Goal: Information Seeking & Learning: Learn about a topic

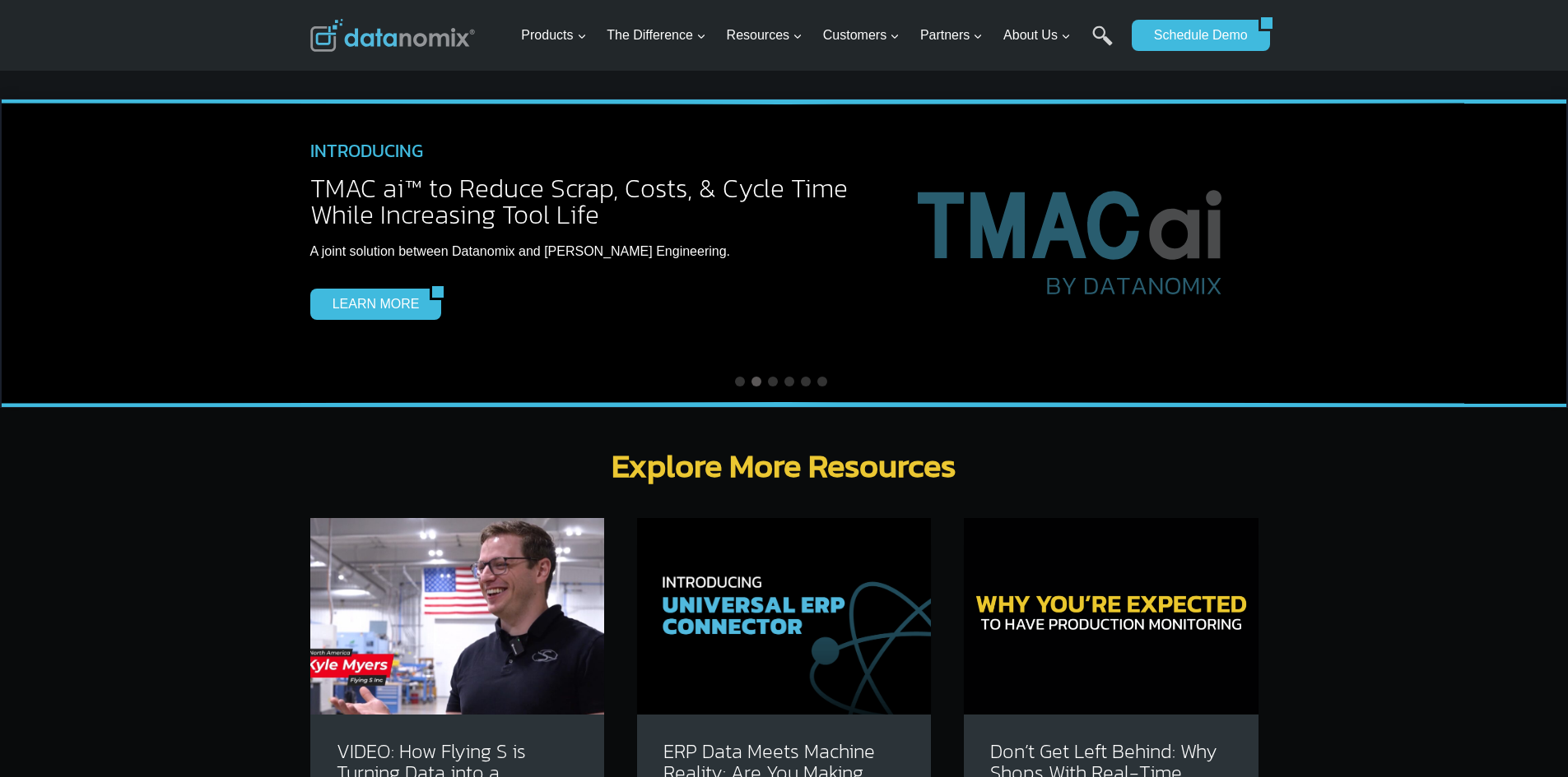
scroll to position [4523, 0]
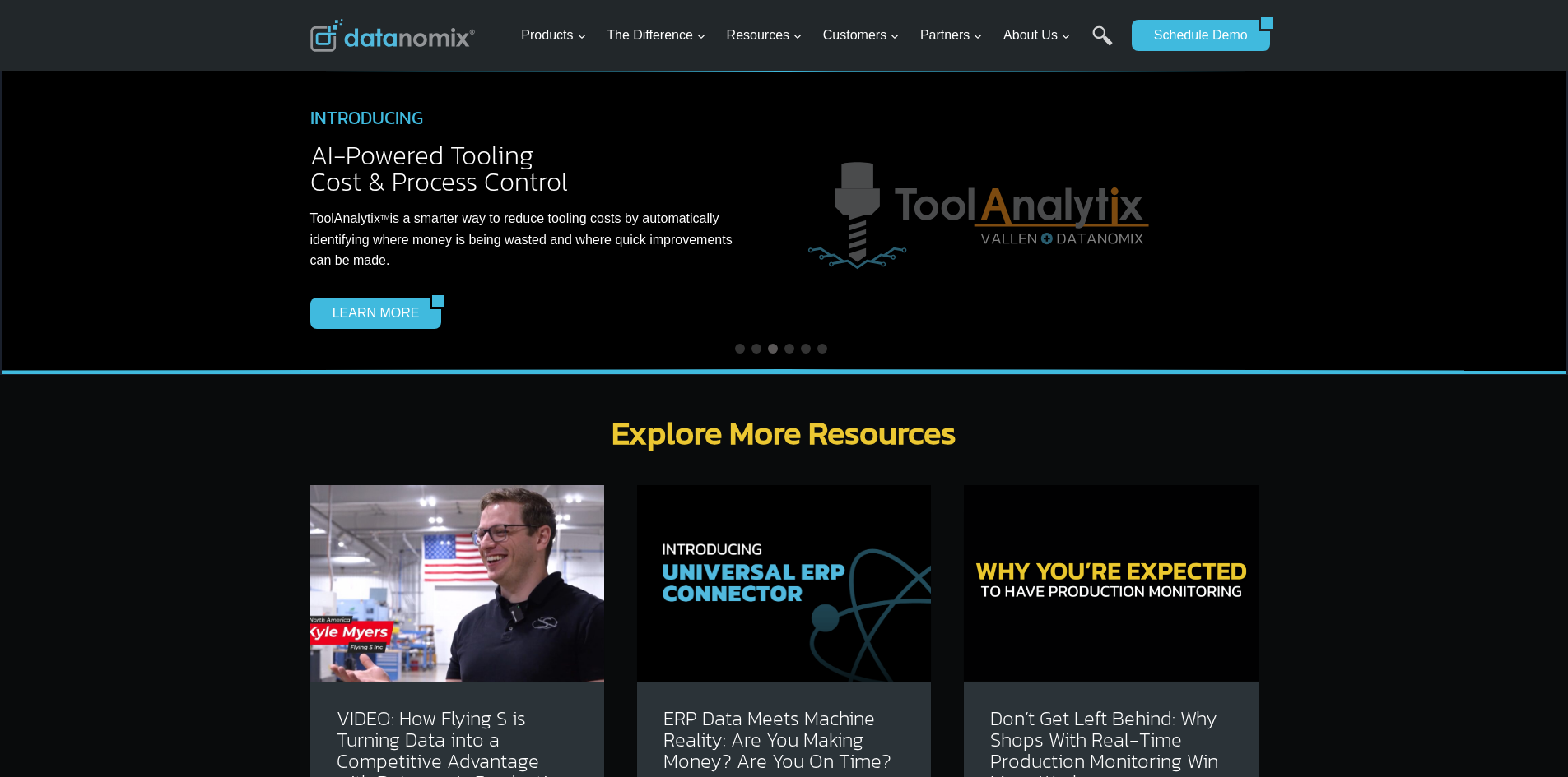
click at [505, 508] on img at bounding box center [457, 583] width 294 height 196
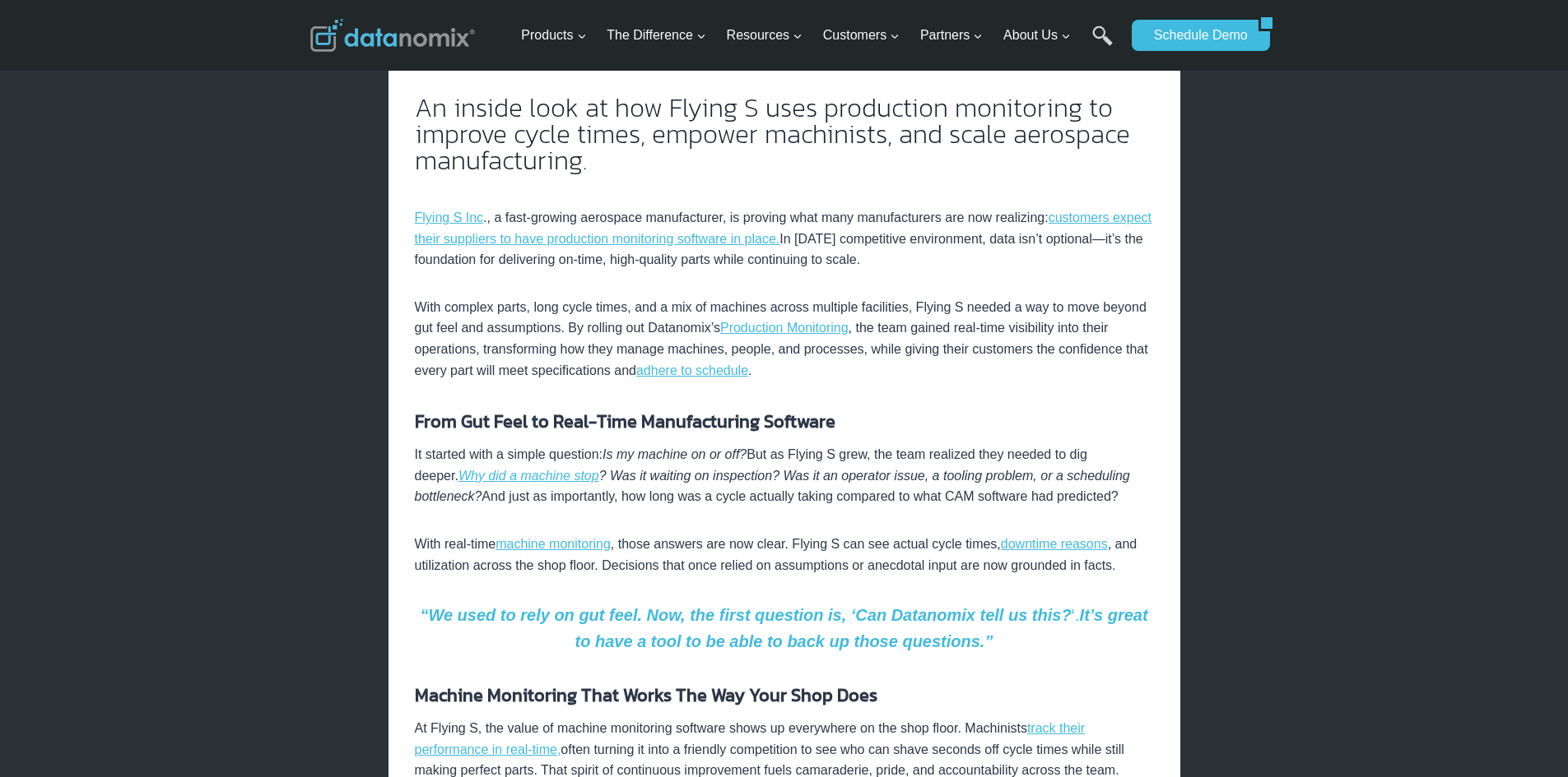
scroll to position [575, 0]
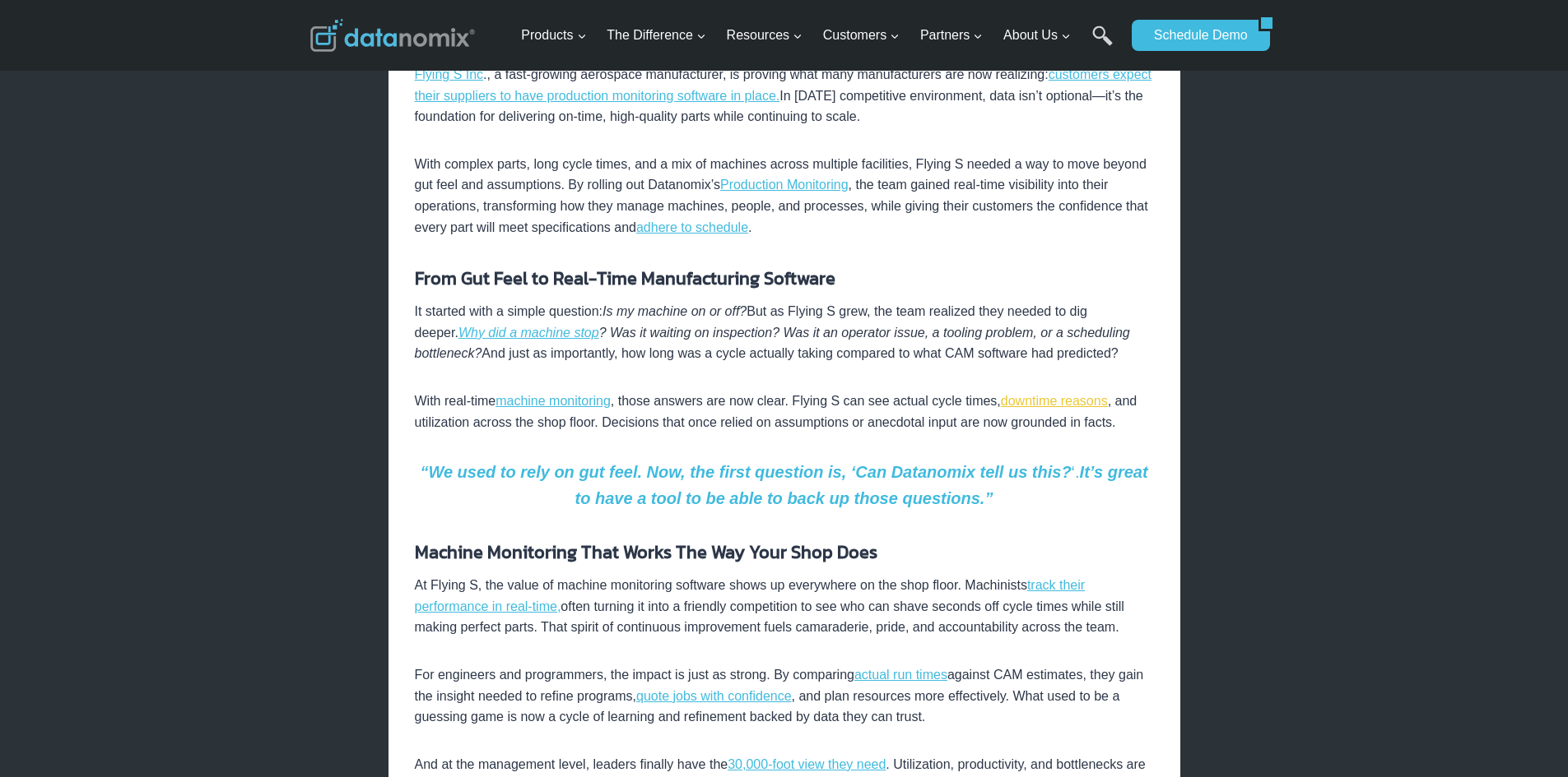
click at [1021, 406] on link "downtime reasons" at bounding box center [1054, 400] width 107 height 14
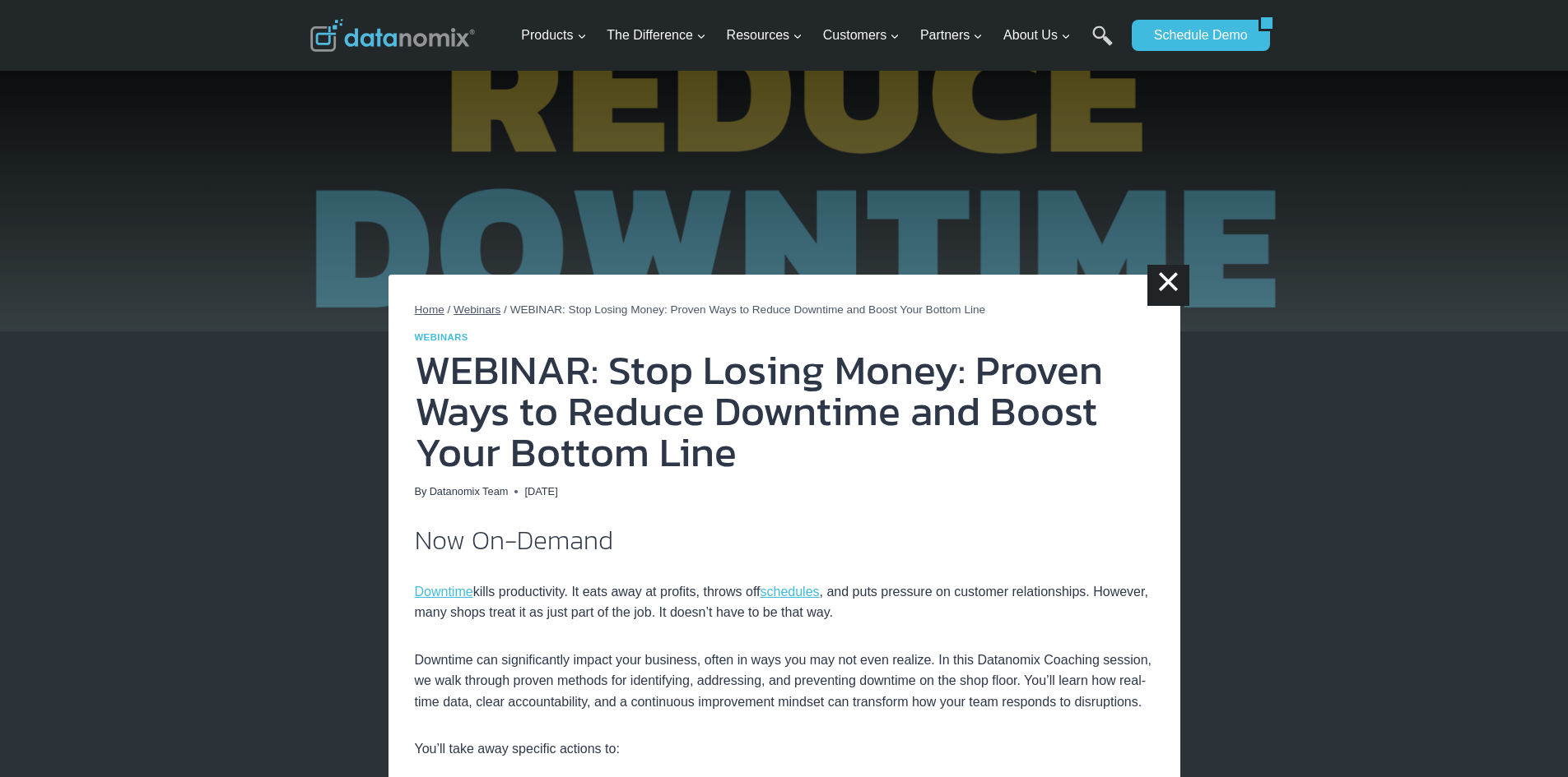
click at [433, 305] on span "Home" at bounding box center [430, 309] width 30 height 12
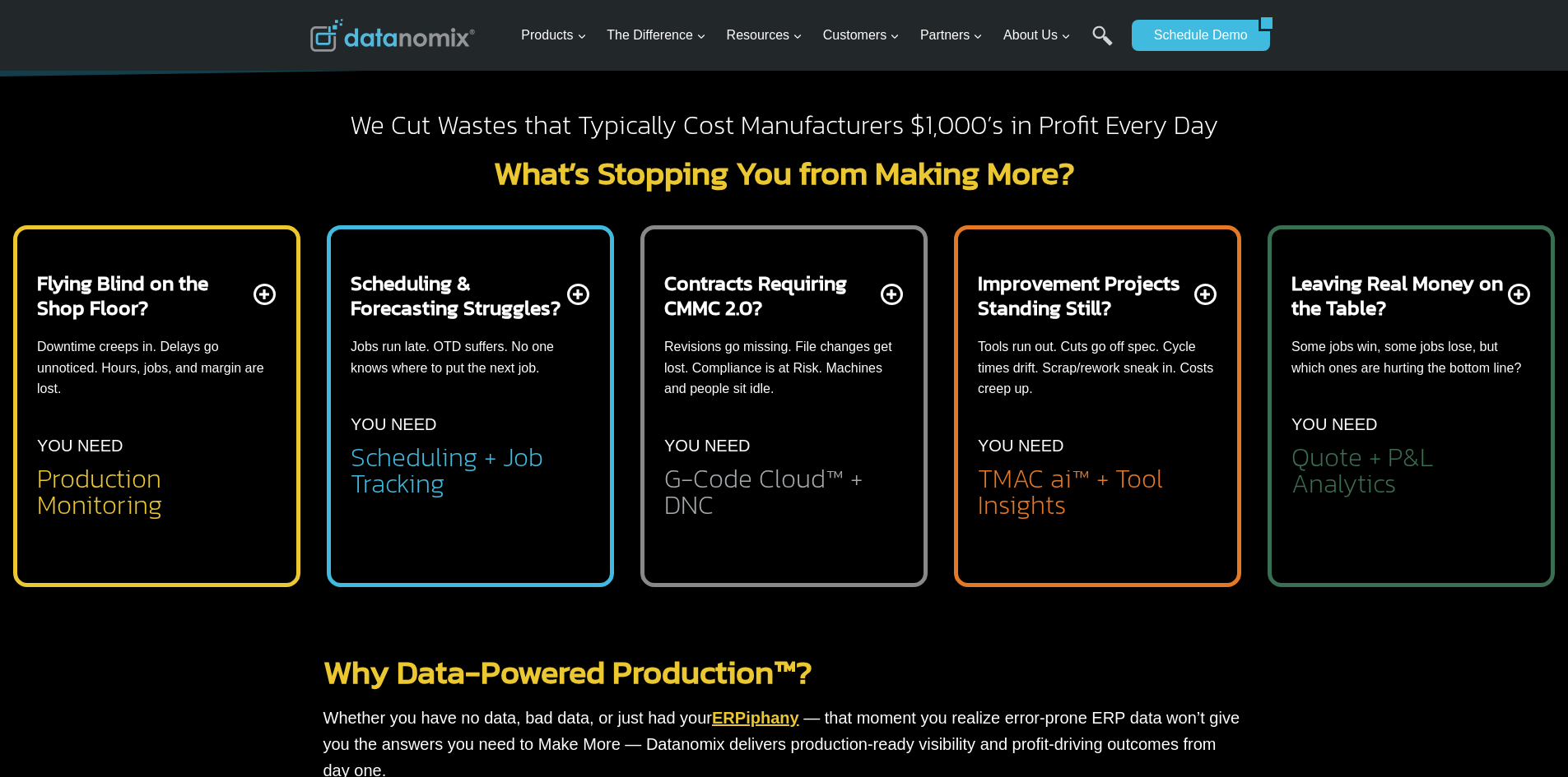
scroll to position [329, 0]
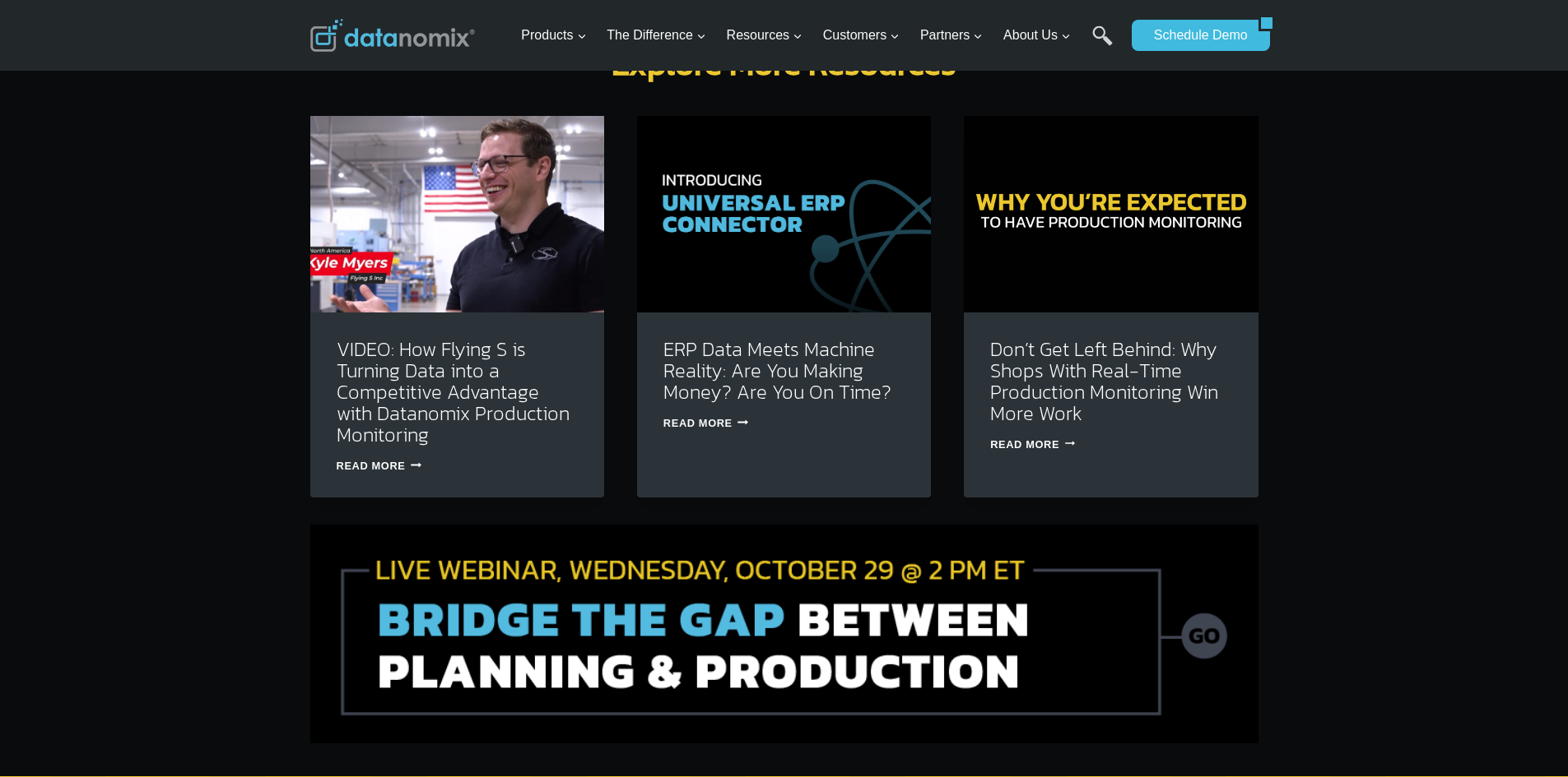
scroll to position [4935, 0]
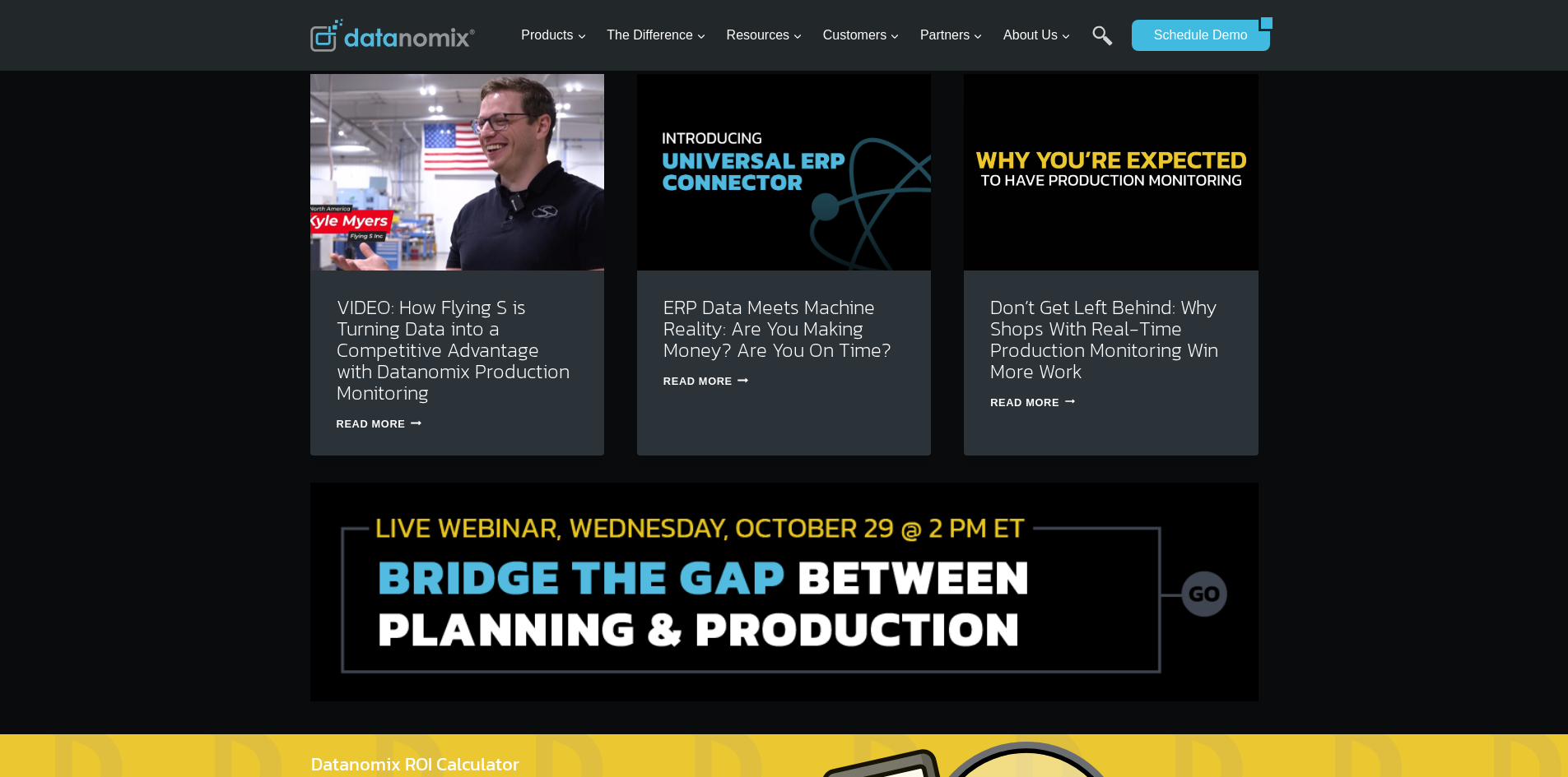
click at [572, 513] on img at bounding box center [784, 591] width 948 height 218
